Goal: Task Accomplishment & Management: Manage account settings

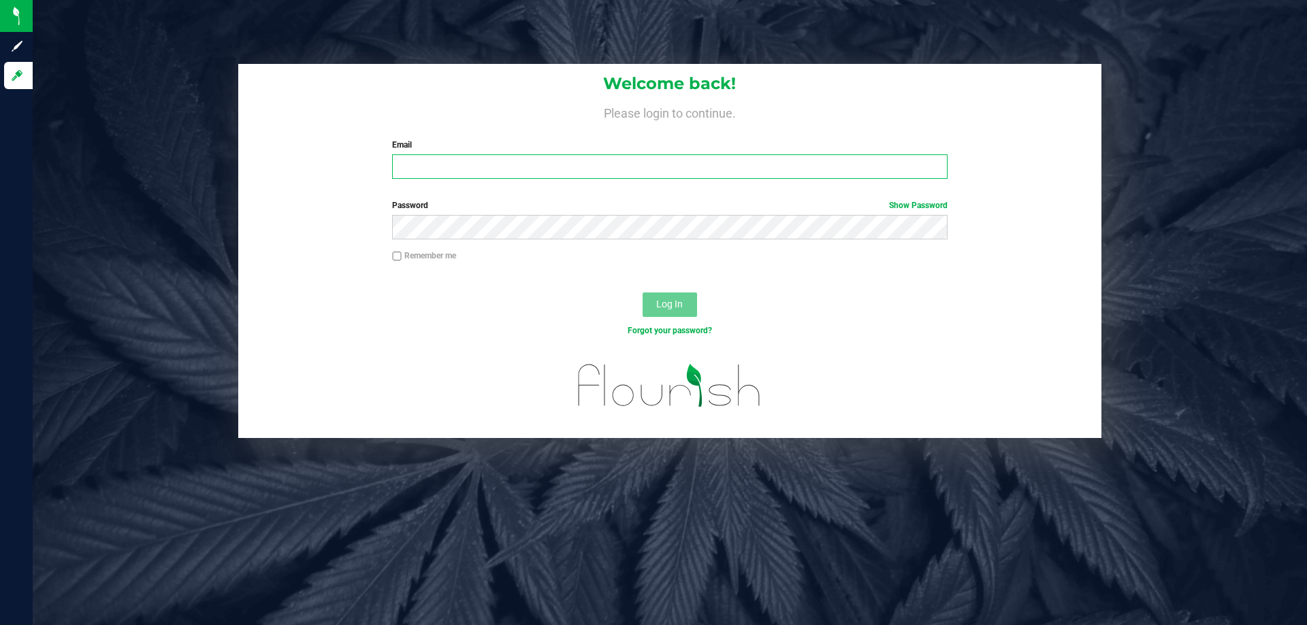
click at [723, 165] on input "Email" at bounding box center [669, 166] width 555 height 24
click at [642, 174] on input "Email" at bounding box center [669, 166] width 555 height 24
type input "[EMAIL_ADDRESS][DOMAIN_NAME]"
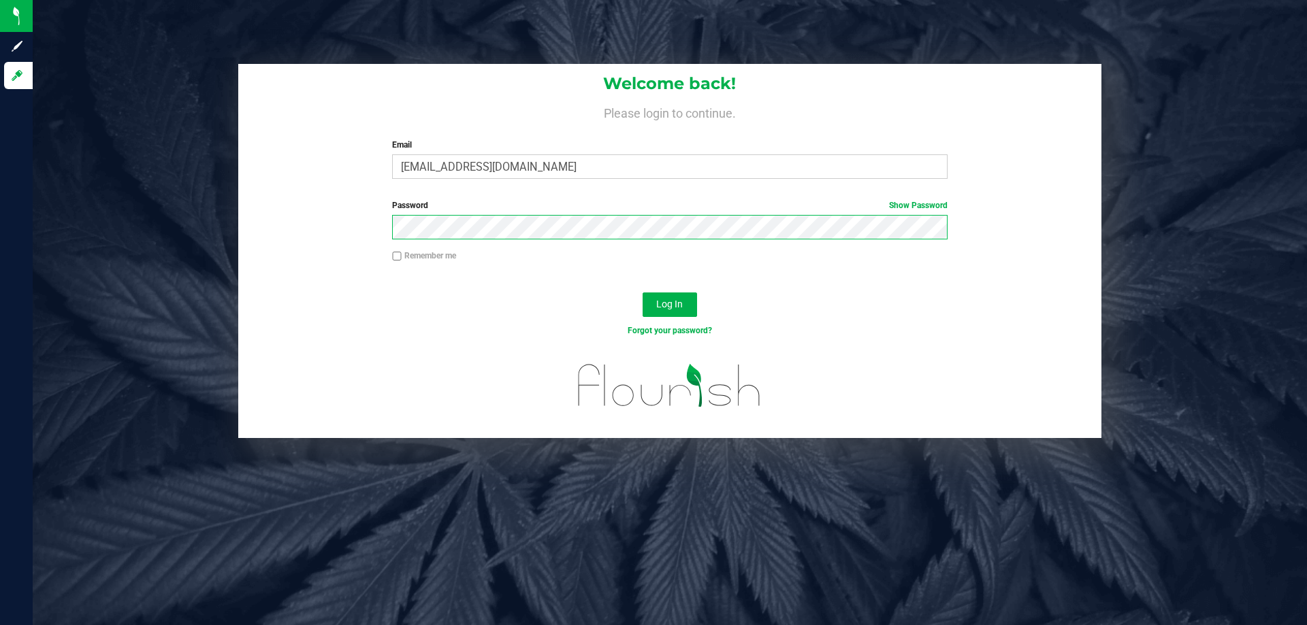
click at [642, 293] on button "Log In" at bounding box center [669, 305] width 54 height 24
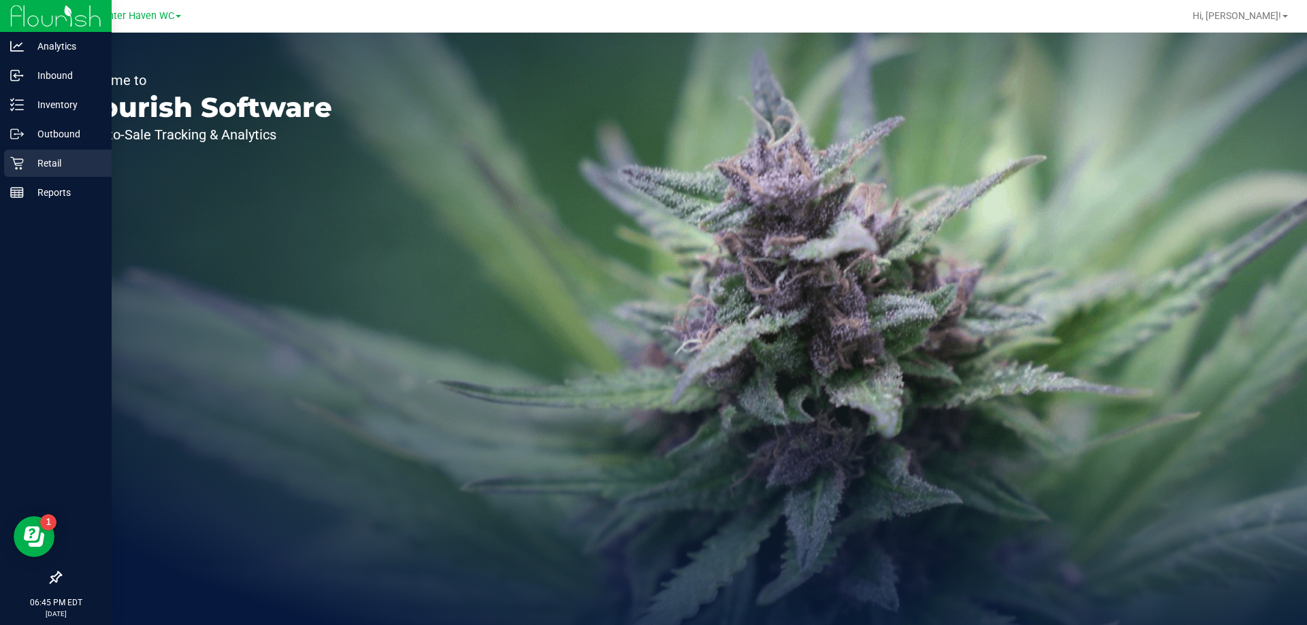
click at [58, 171] on p "Retail" at bounding box center [65, 163] width 82 height 16
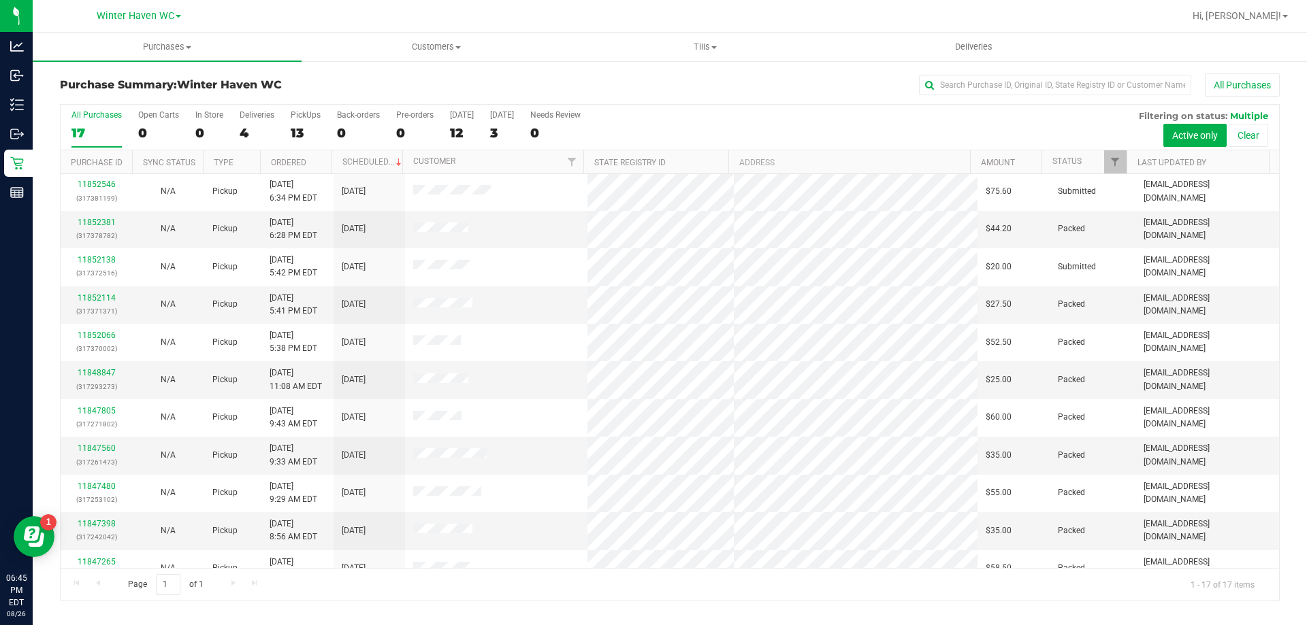
scroll to position [246, 0]
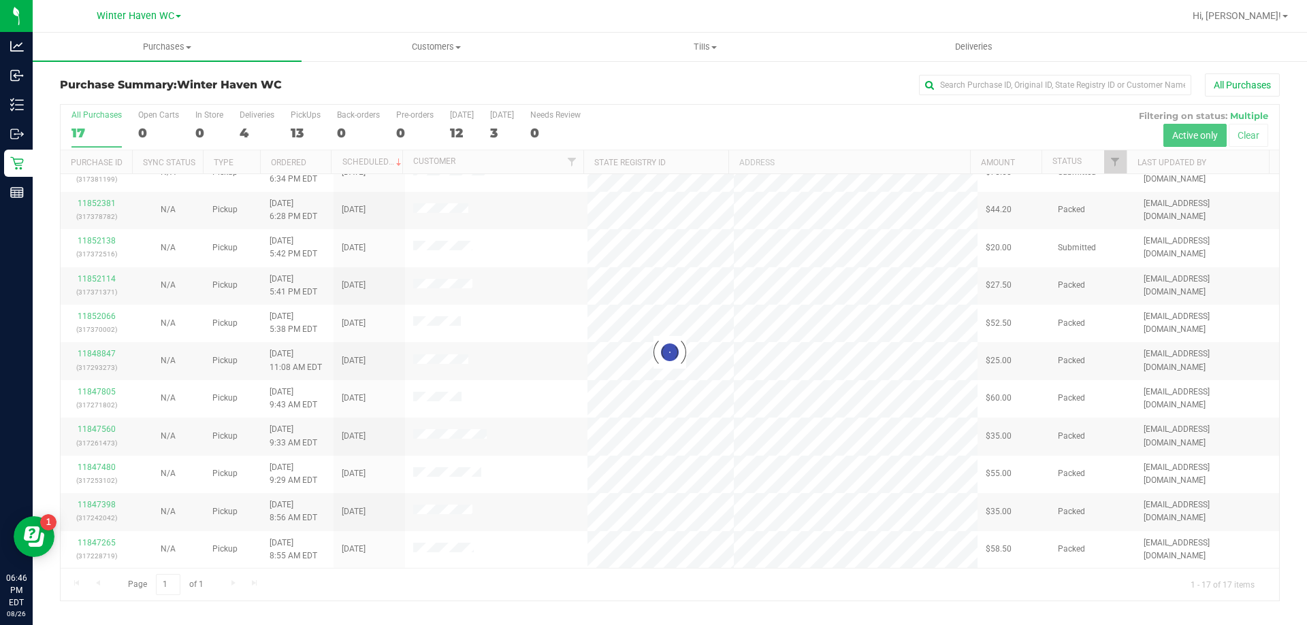
drag, startPoint x: 646, startPoint y: 128, endPoint x: 904, endPoint y: 133, distance: 257.3
click at [908, 133] on div "Loading... All Purchases 17 Open Carts 0 In Store 0 Deliveries 4 PickUps 13 Bac…" at bounding box center [669, 352] width 1219 height 497
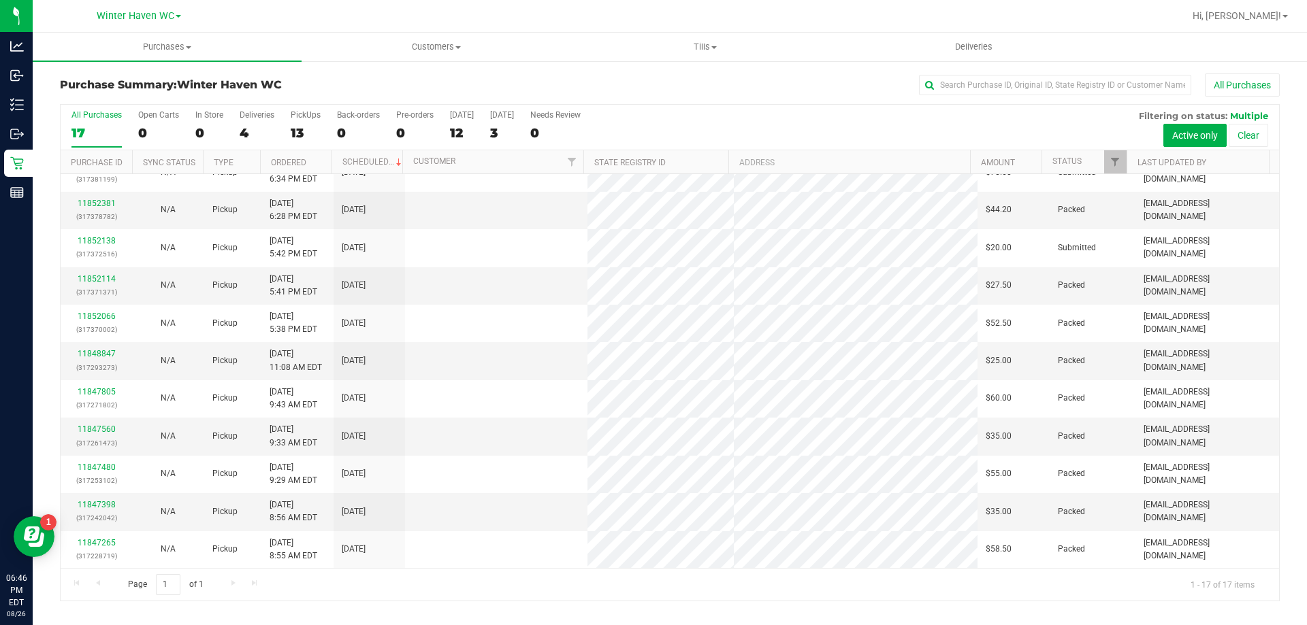
scroll to position [0, 0]
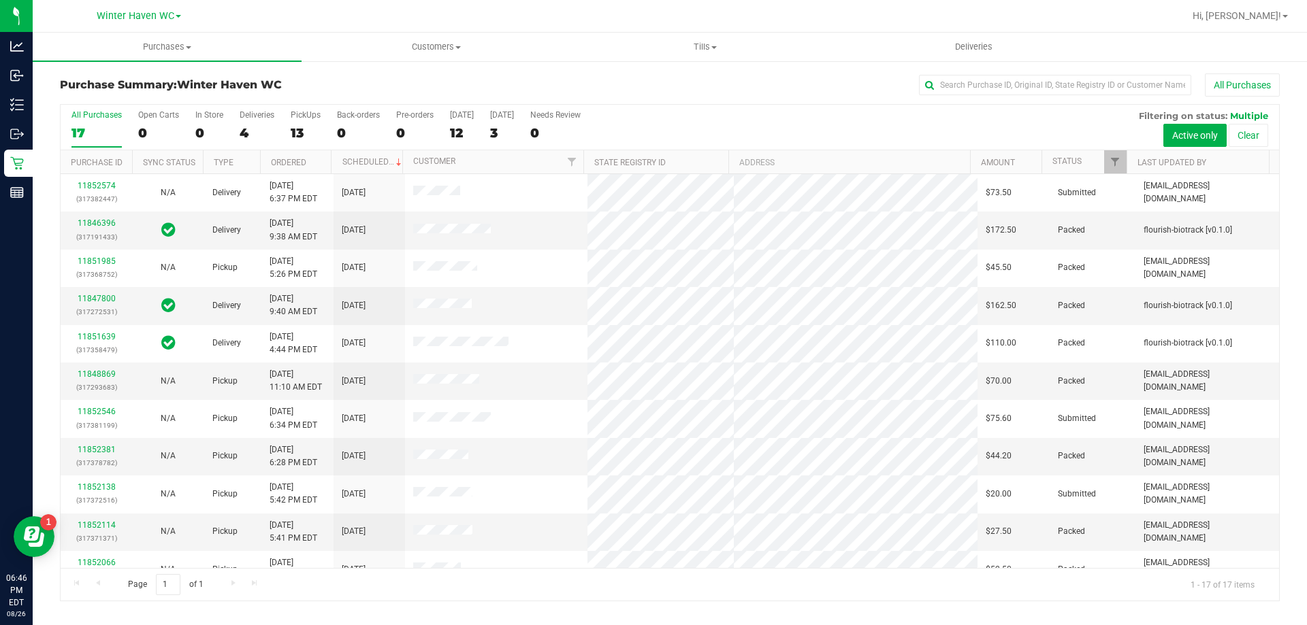
click at [697, 84] on div "All Purchases" at bounding box center [872, 84] width 813 height 23
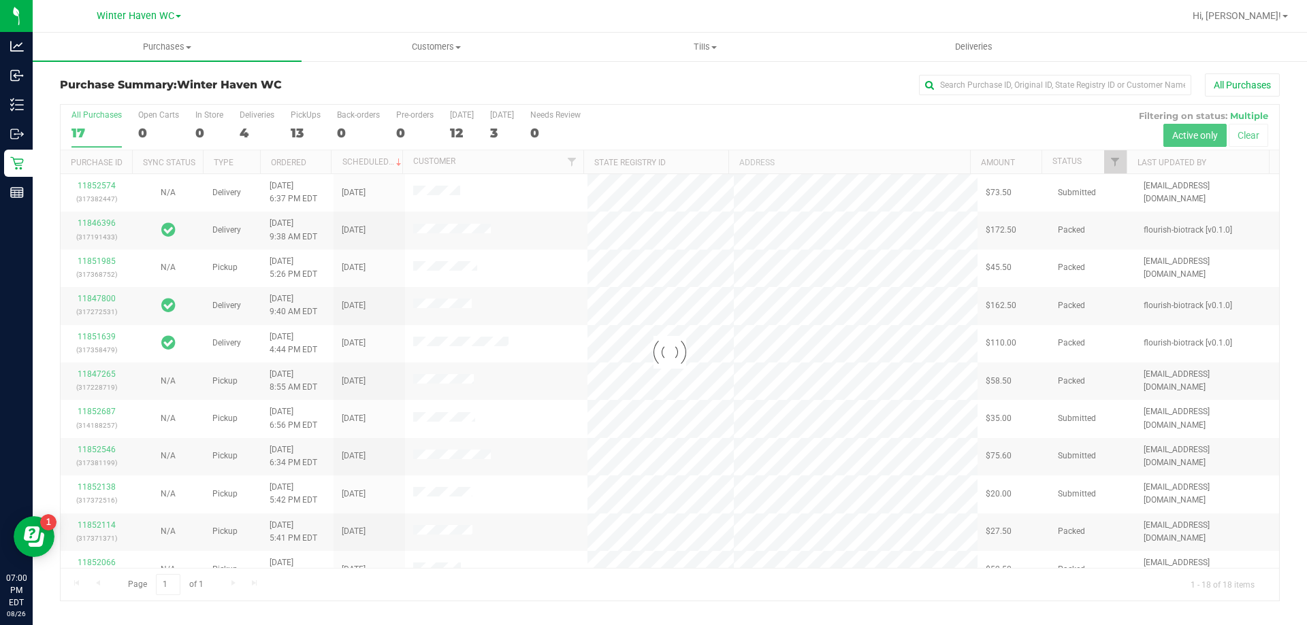
click at [106, 451] on div at bounding box center [670, 353] width 1218 height 496
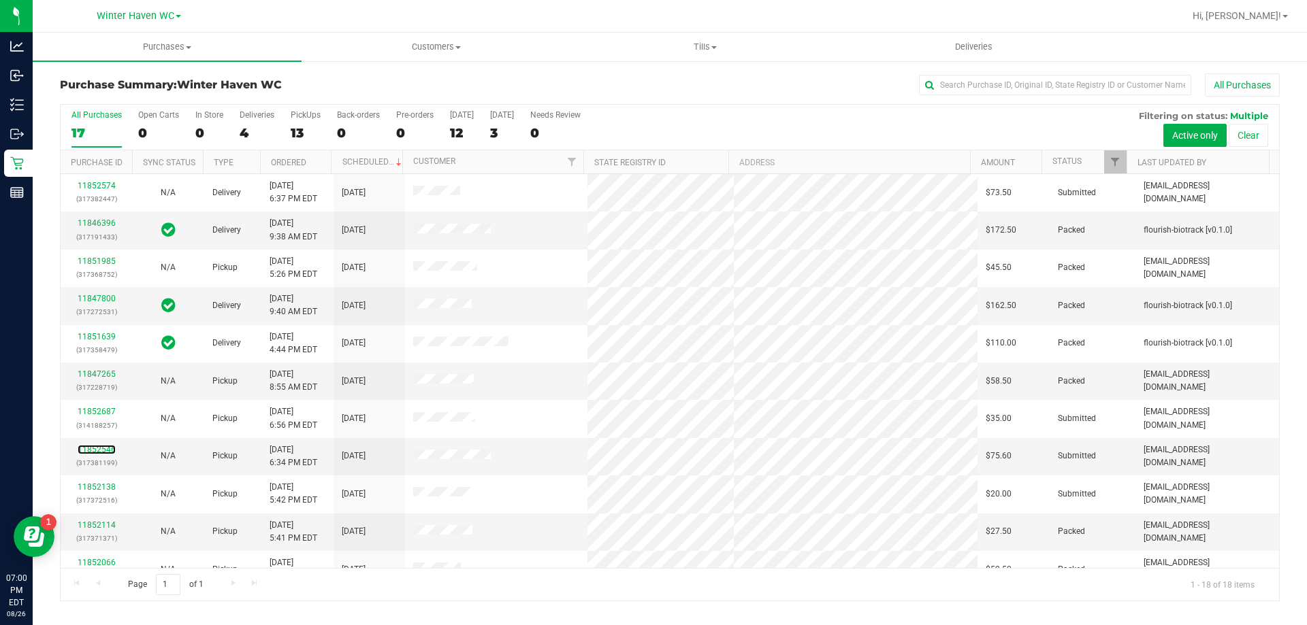
click at [103, 450] on link "11852546" at bounding box center [97, 450] width 38 height 10
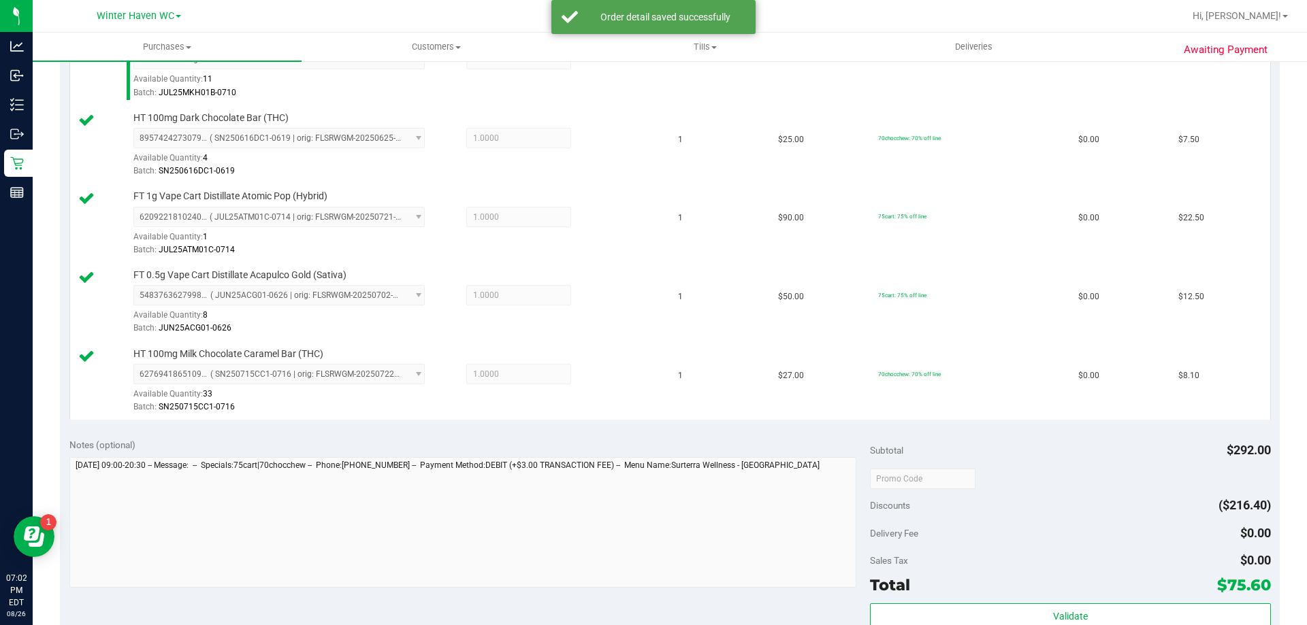
scroll to position [544, 0]
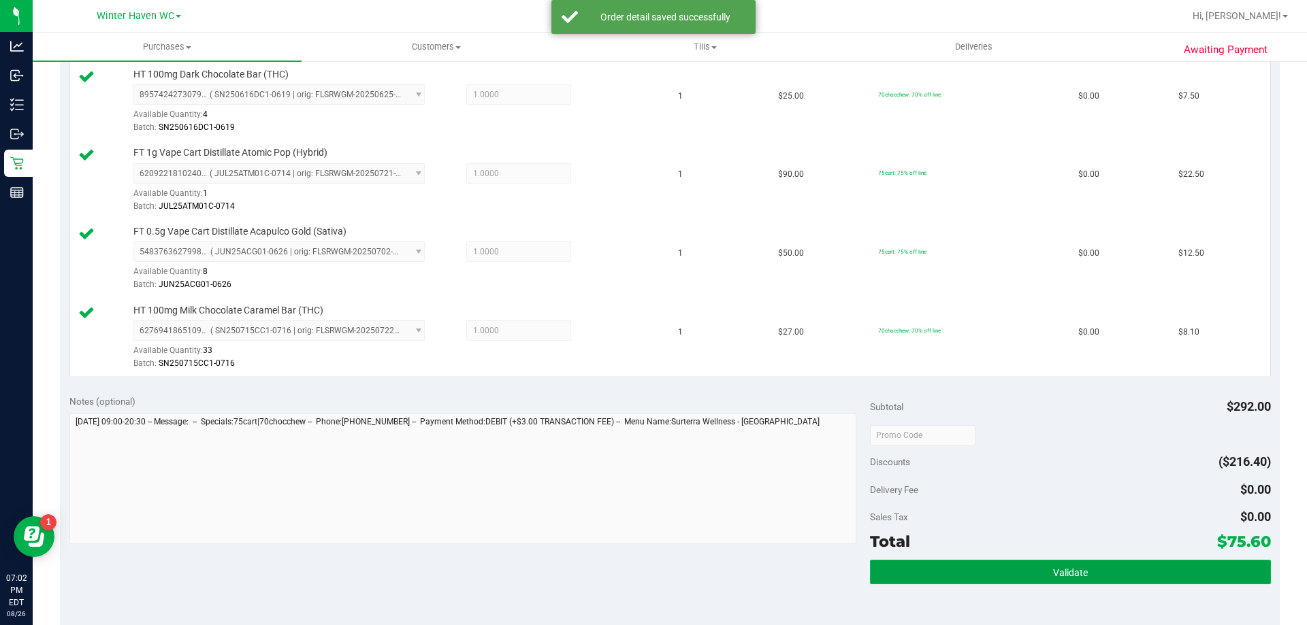
click at [1009, 572] on button "Validate" at bounding box center [1070, 572] width 400 height 24
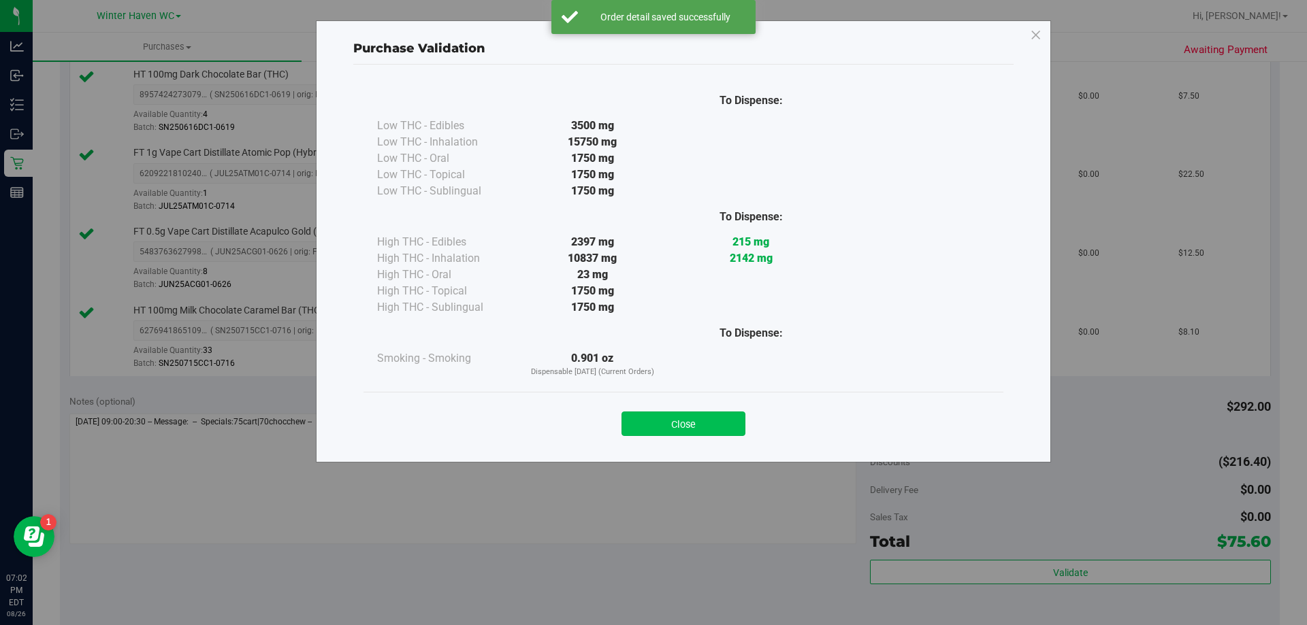
click at [692, 423] on button "Close" at bounding box center [683, 424] width 124 height 24
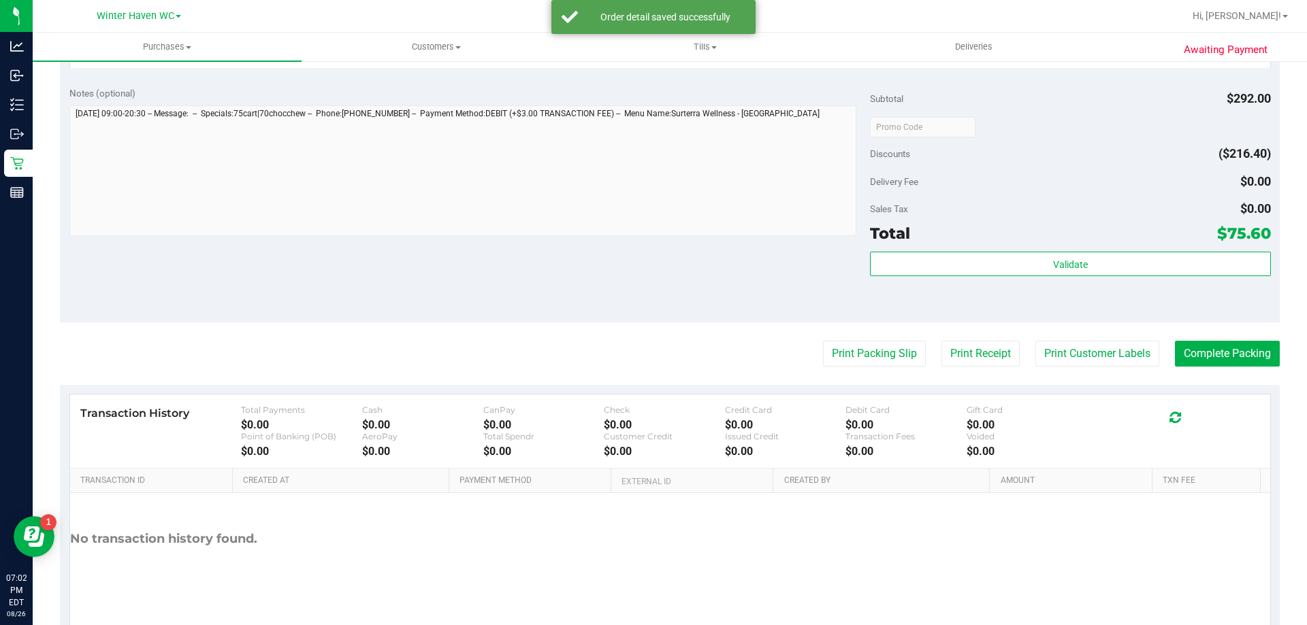
scroll to position [885, 0]
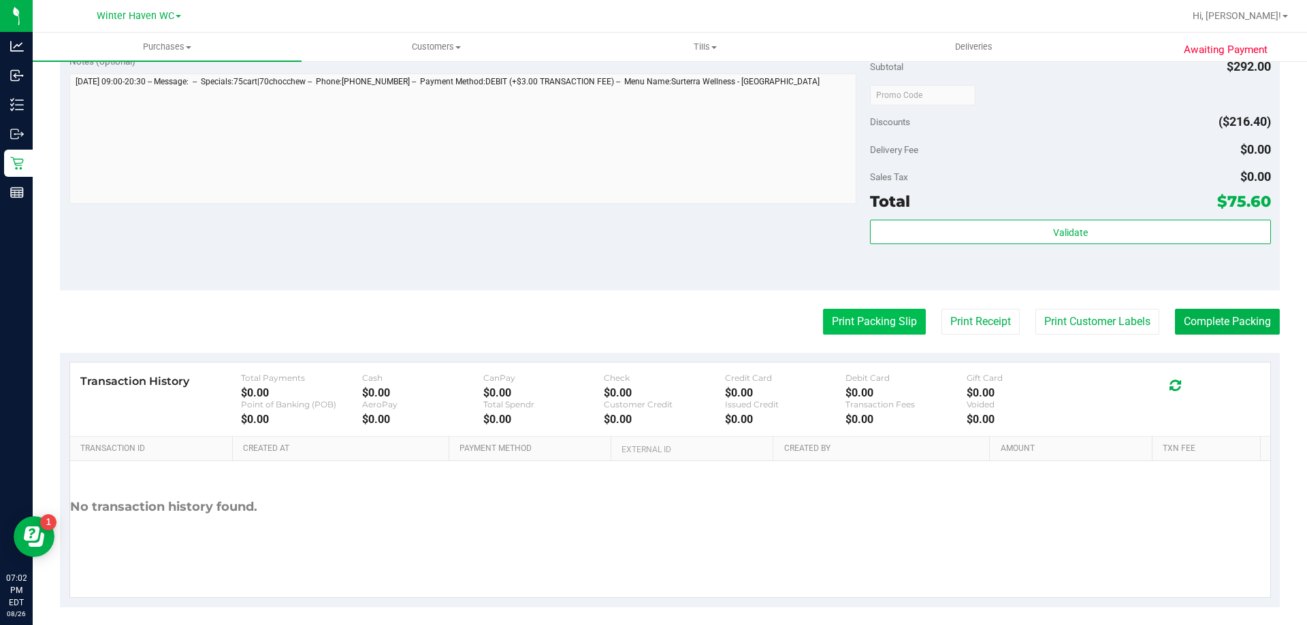
click at [884, 309] on button "Print Packing Slip" at bounding box center [874, 322] width 103 height 26
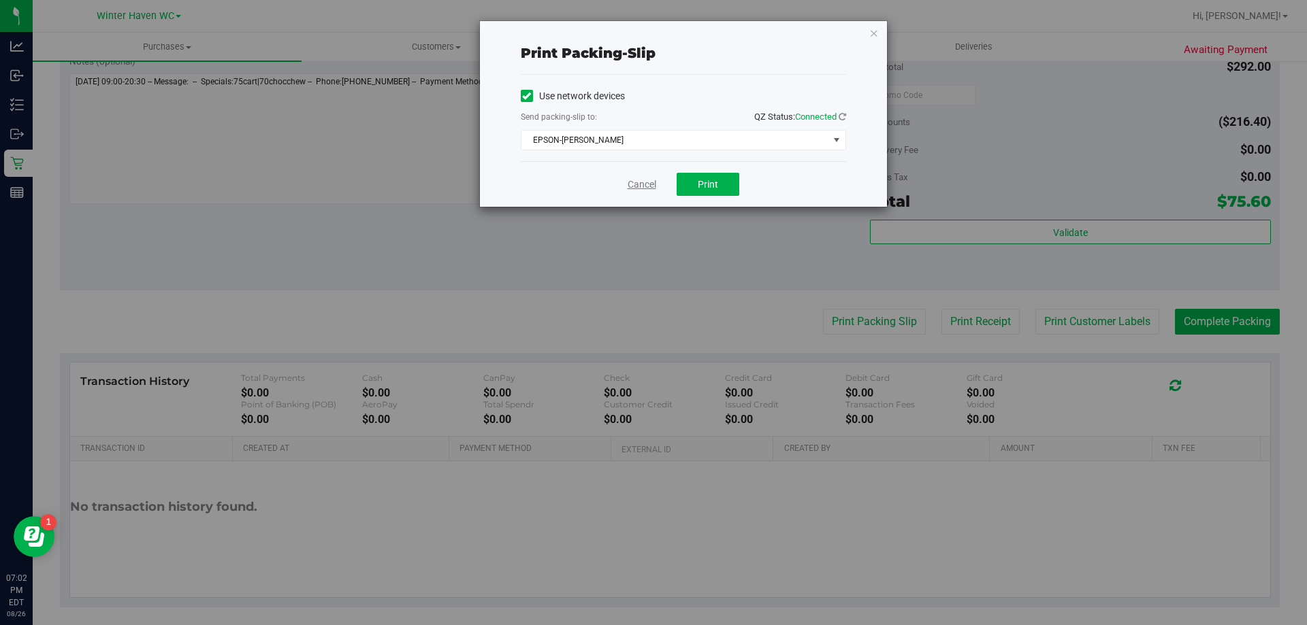
click at [642, 183] on link "Cancel" at bounding box center [641, 185] width 29 height 14
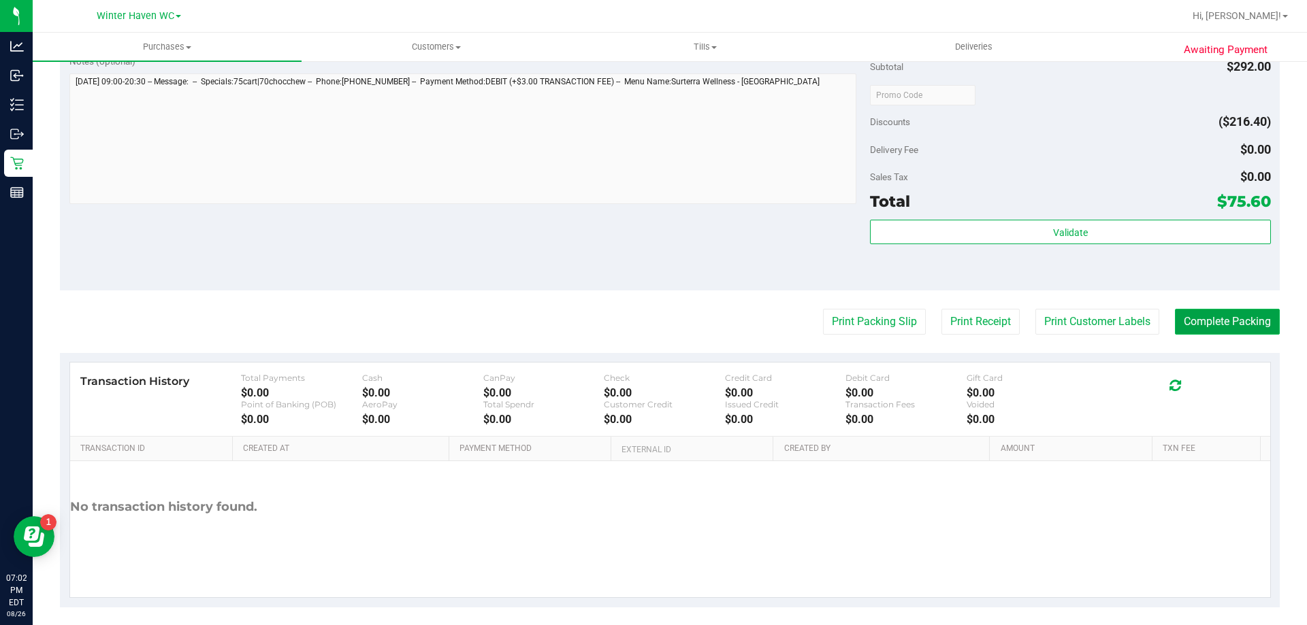
click at [1202, 318] on button "Complete Packing" at bounding box center [1226, 322] width 105 height 26
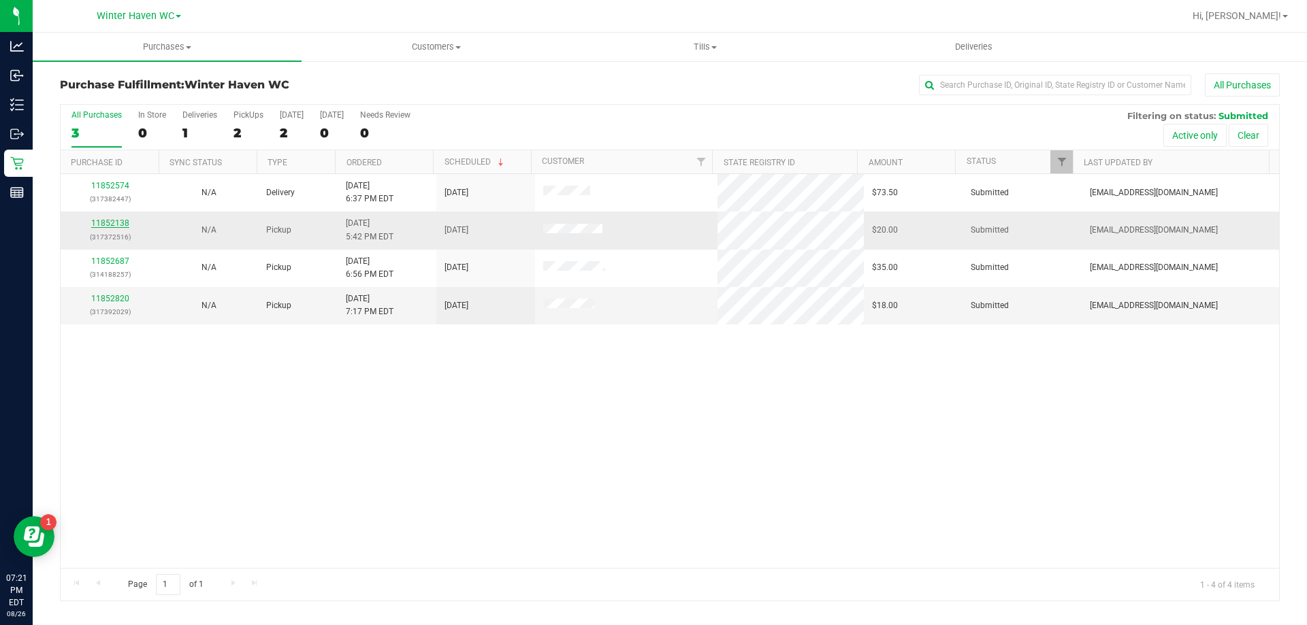
click at [127, 225] on link "11852138" at bounding box center [110, 223] width 38 height 10
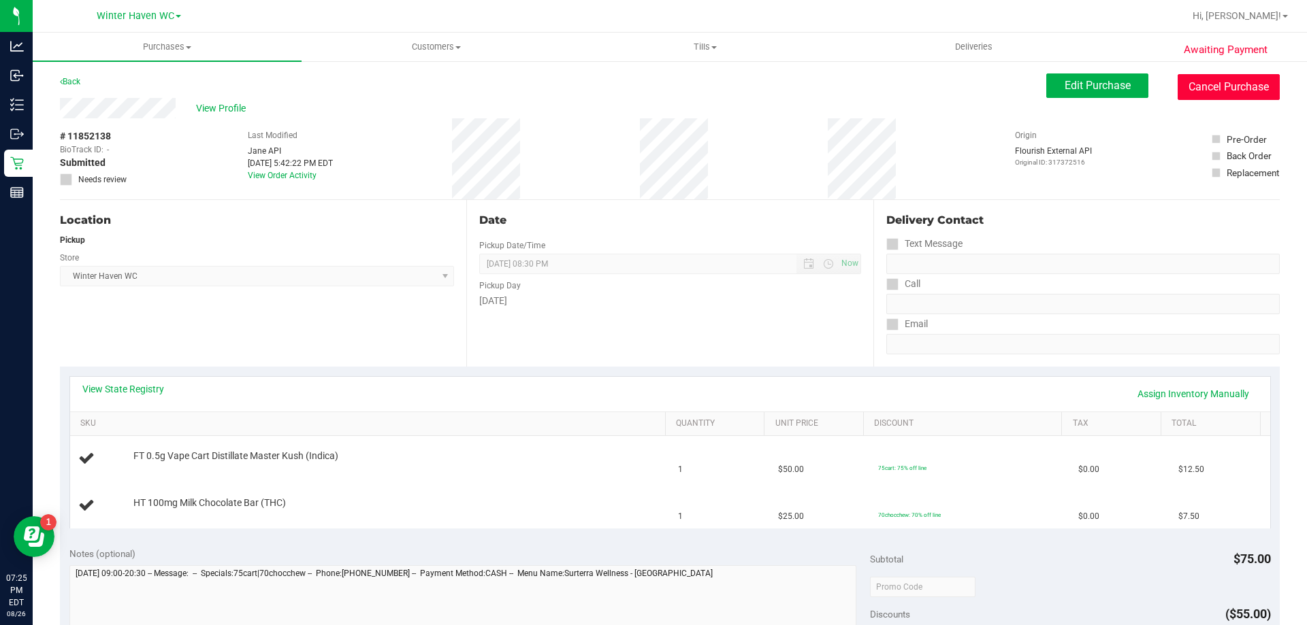
click at [1209, 93] on button "Cancel Purchase" at bounding box center [1228, 87] width 102 height 26
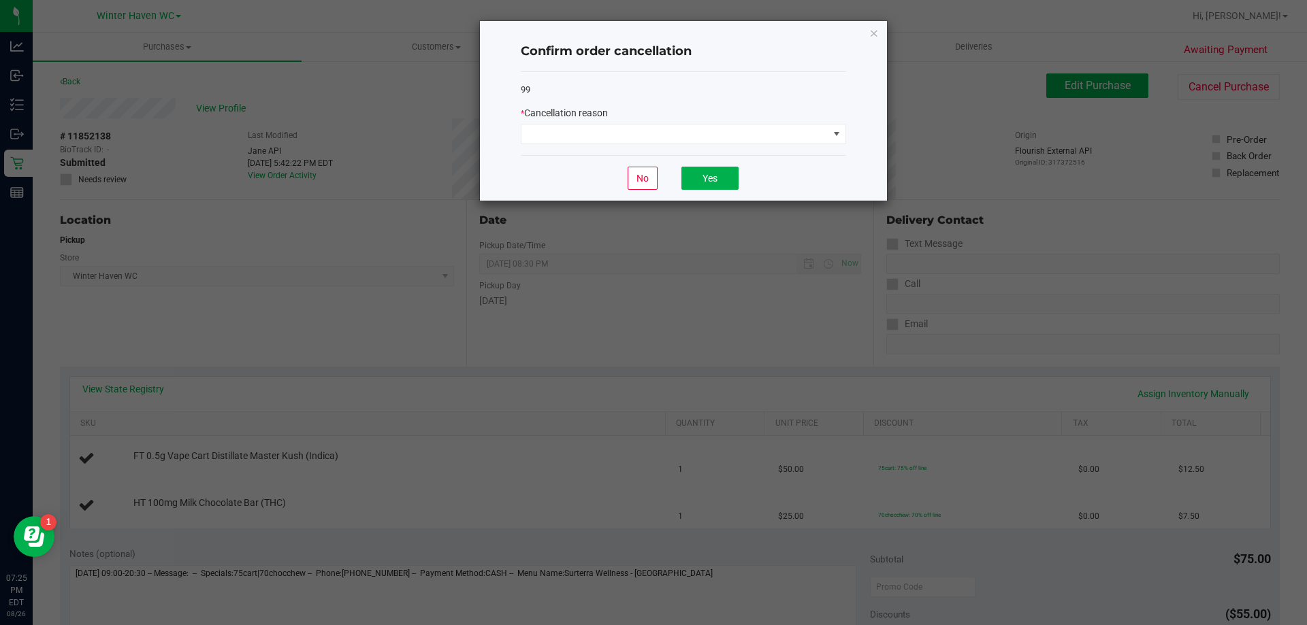
click at [672, 145] on div "99 * Cancellation reason" at bounding box center [683, 114] width 325 height 84
click at [667, 141] on span at bounding box center [674, 134] width 307 height 19
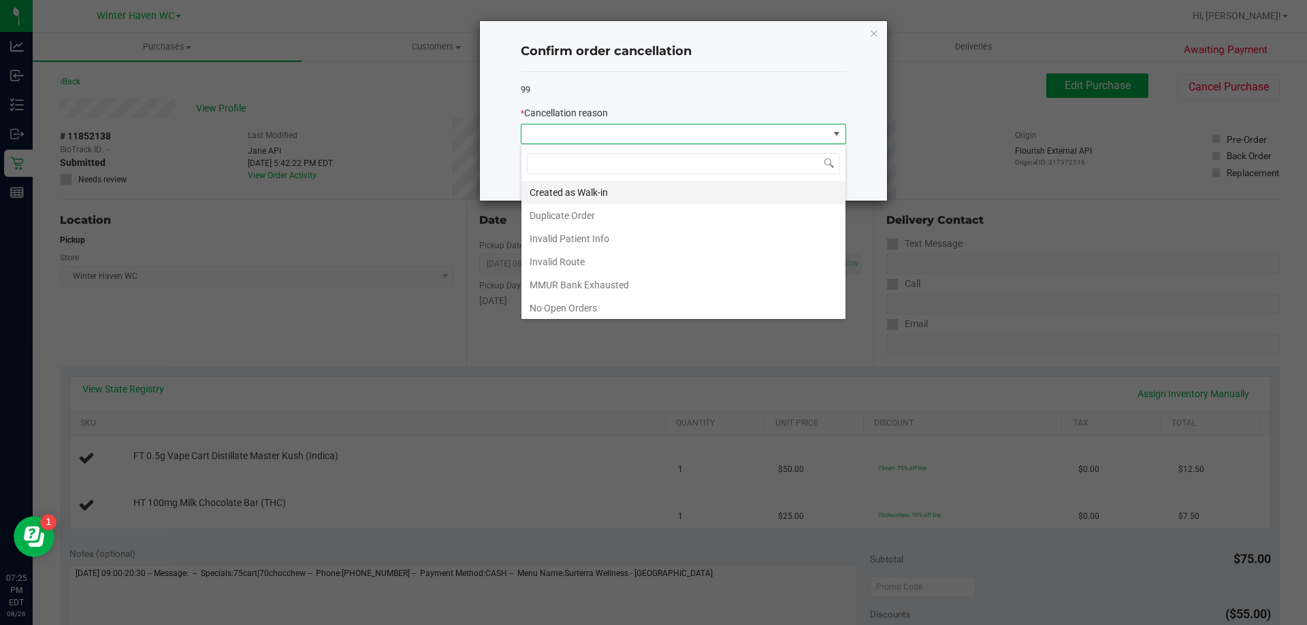
scroll to position [20, 325]
click at [607, 213] on li "Duplicate Order" at bounding box center [683, 215] width 324 height 23
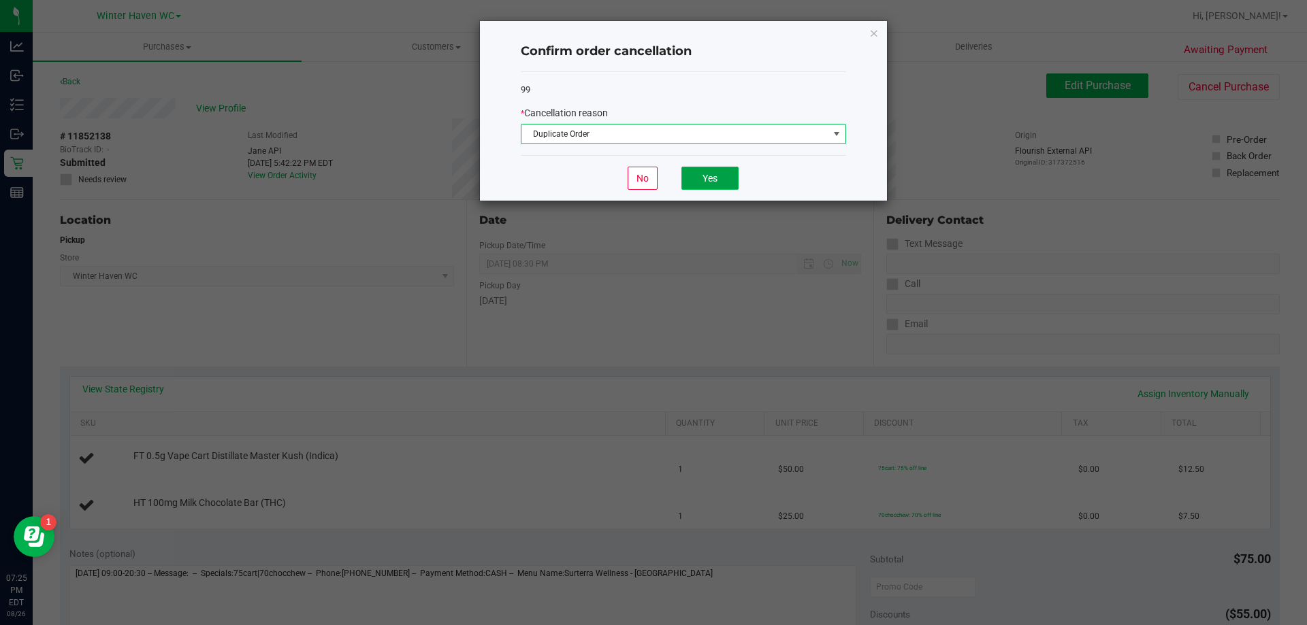
click at [714, 171] on button "Yes" at bounding box center [709, 178] width 57 height 23
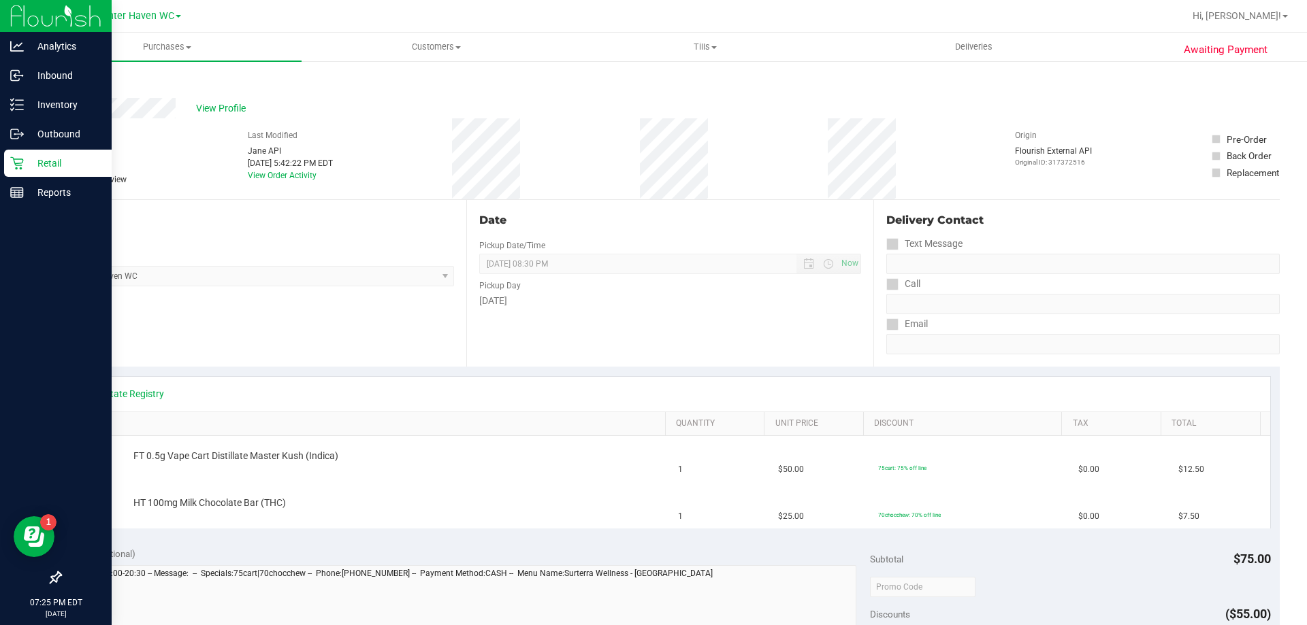
click at [65, 159] on p "Retail" at bounding box center [65, 163] width 82 height 16
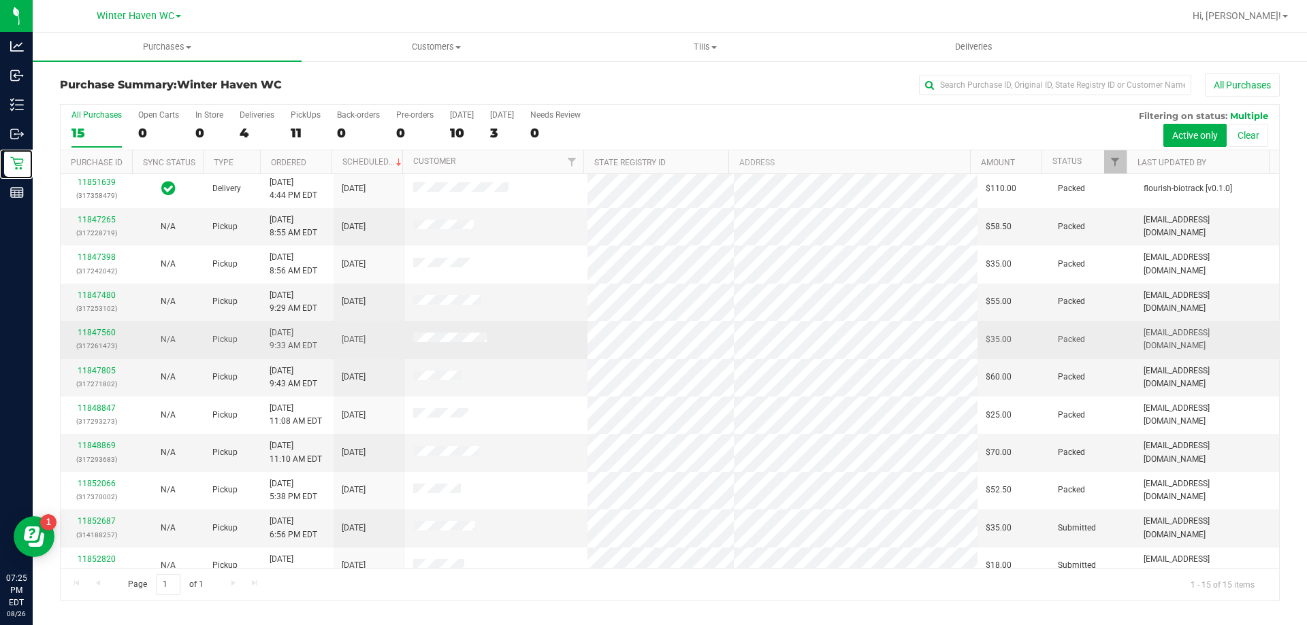
scroll to position [171, 0]
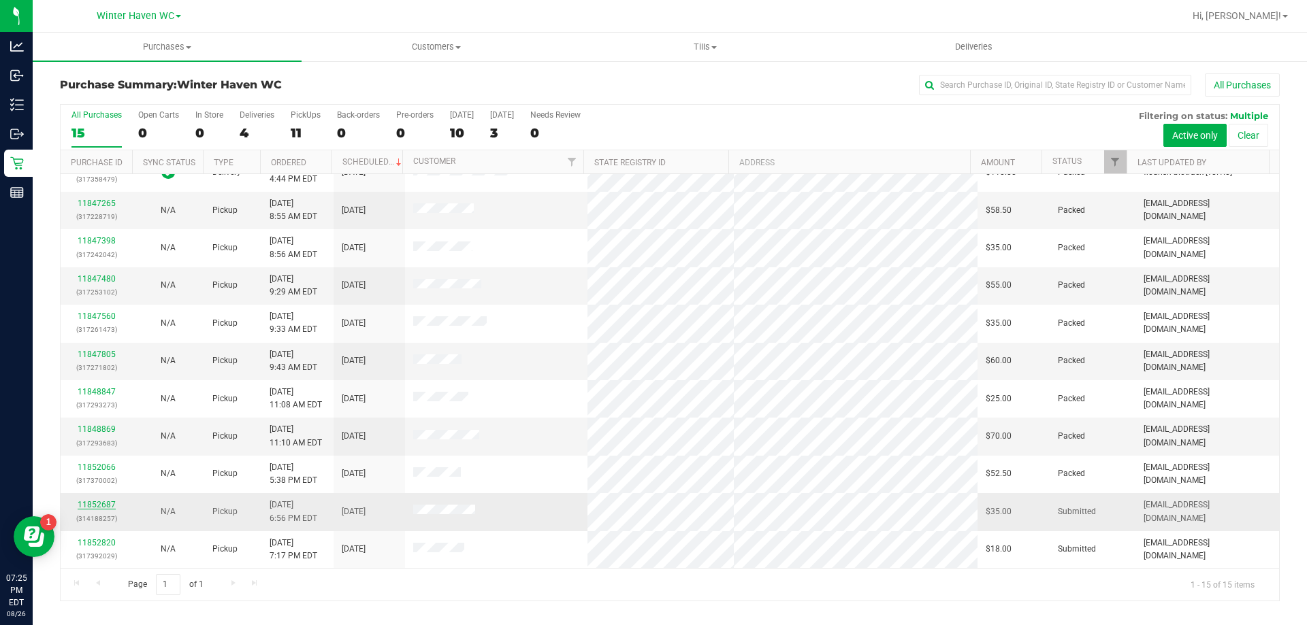
click at [102, 503] on link "11852687" at bounding box center [97, 505] width 38 height 10
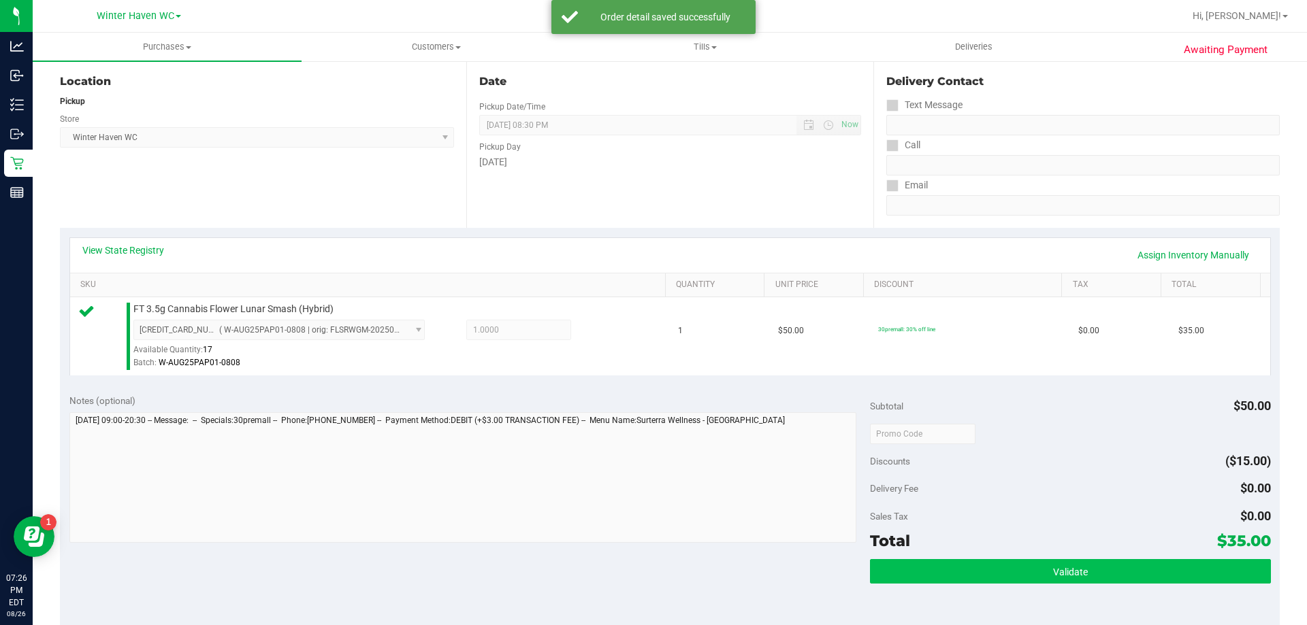
scroll to position [204, 0]
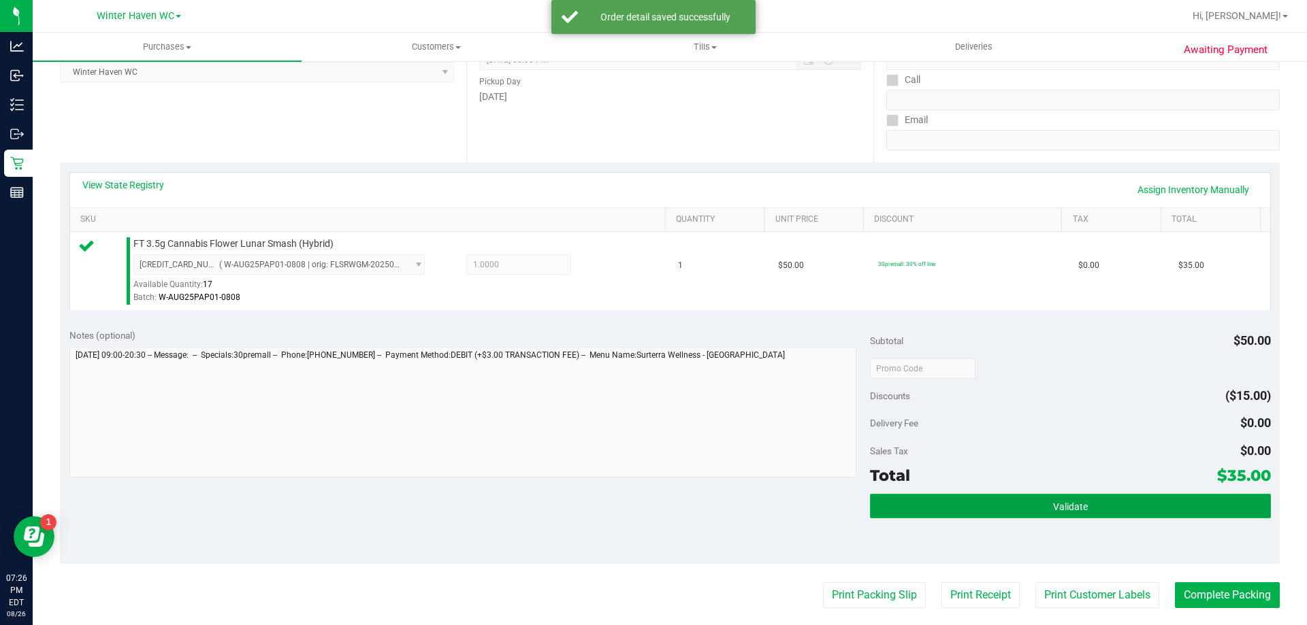
click at [1102, 500] on button "Validate" at bounding box center [1070, 506] width 400 height 24
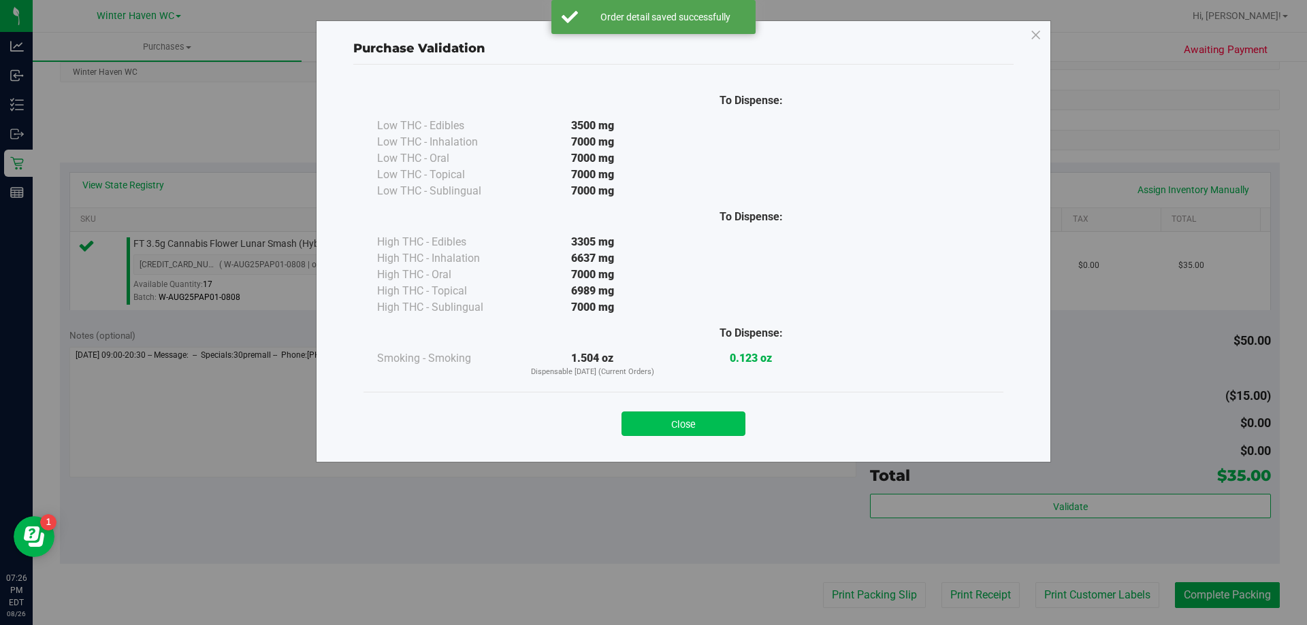
click at [696, 424] on button "Close" at bounding box center [683, 424] width 124 height 24
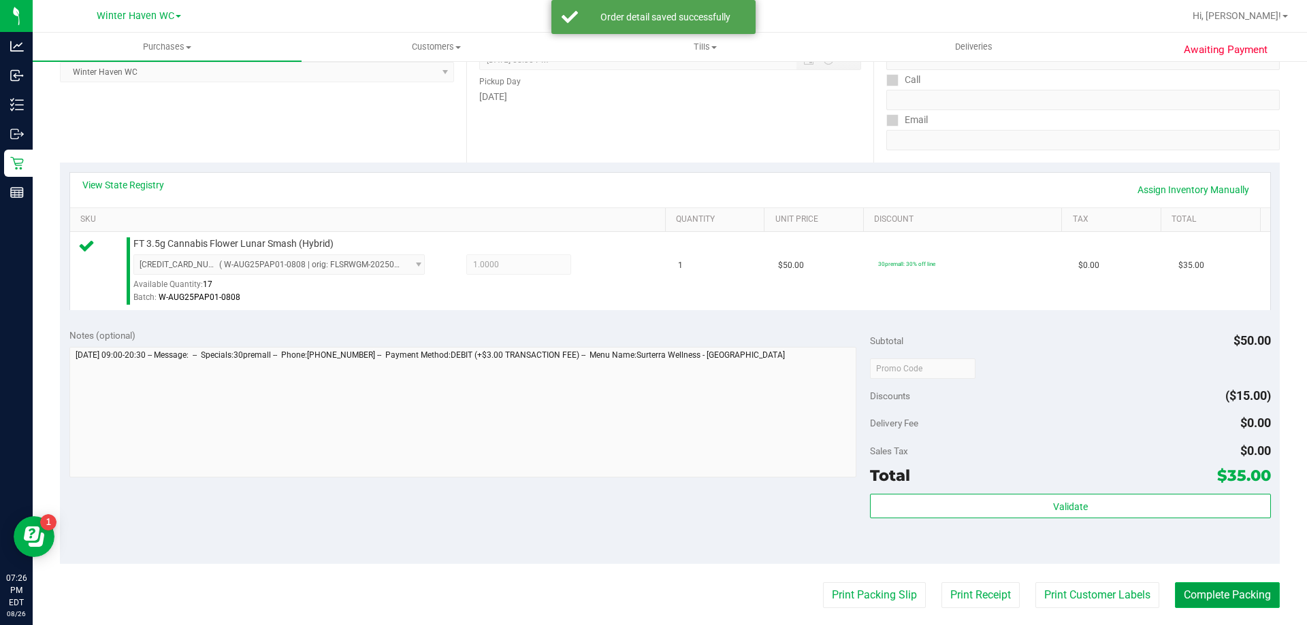
click at [1206, 587] on button "Complete Packing" at bounding box center [1226, 595] width 105 height 26
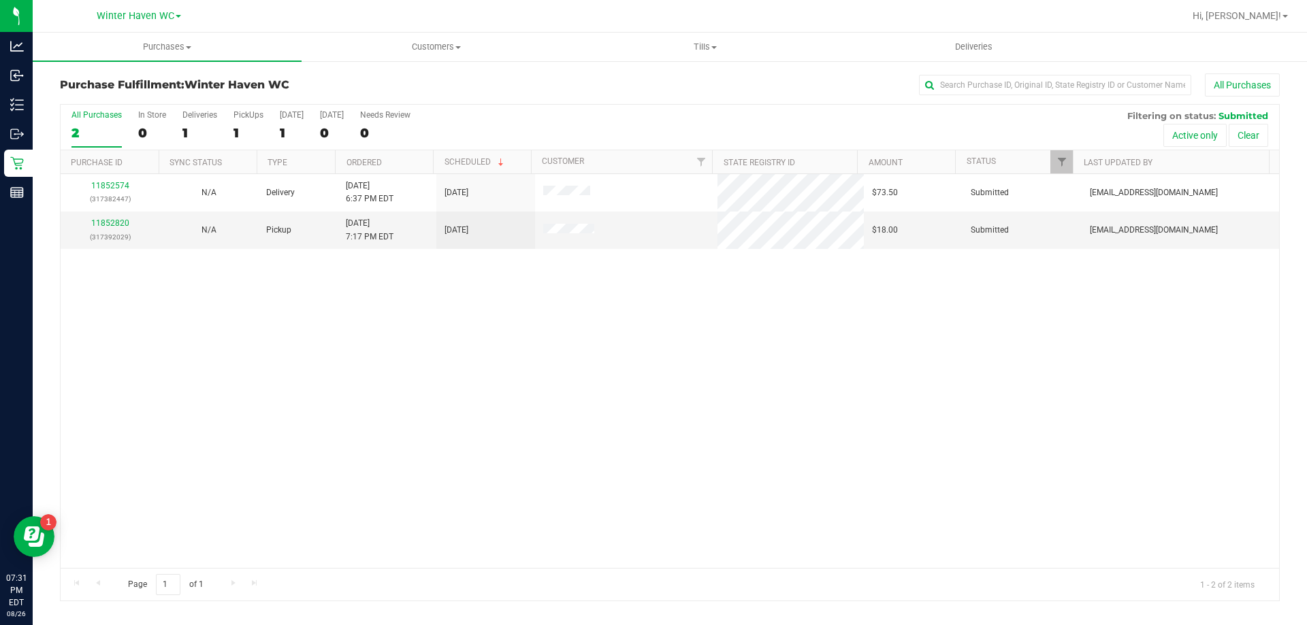
click at [710, 73] on div "Purchase Fulfillment: [GEOGRAPHIC_DATA] All Purchases All Purchases 2 In Store …" at bounding box center [670, 337] width 1274 height 555
click at [898, 76] on div "All Purchases" at bounding box center [872, 84] width 813 height 23
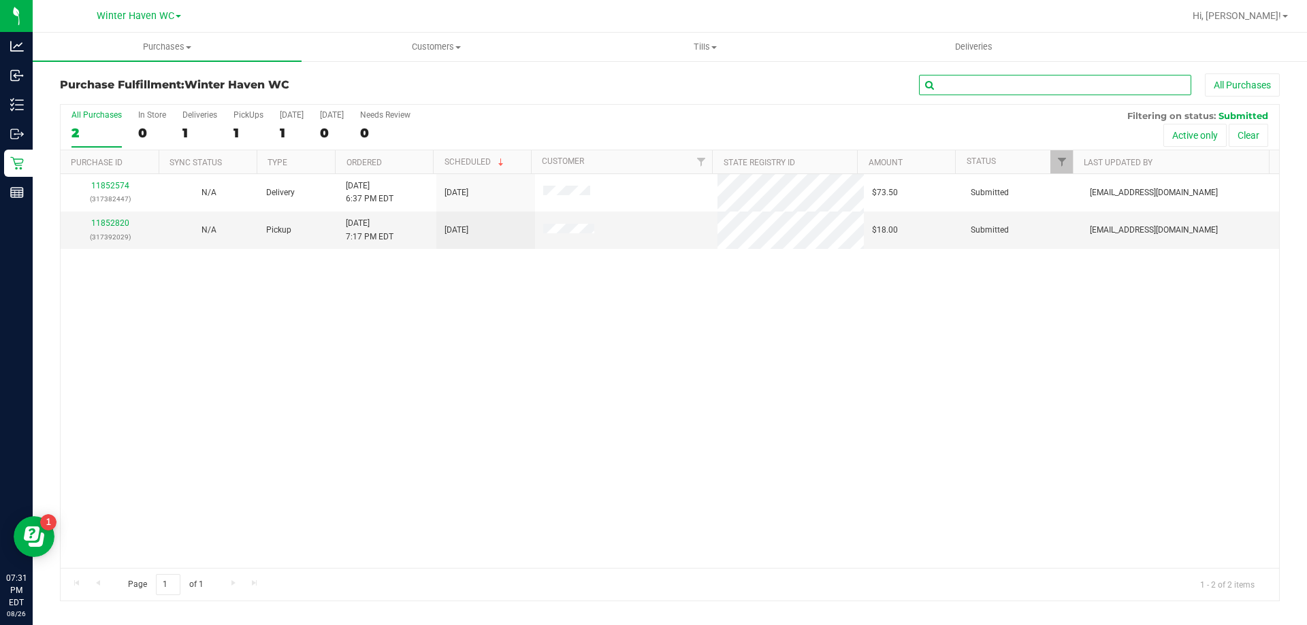
click at [987, 85] on input "text" at bounding box center [1055, 85] width 272 height 20
